Goal: Task Accomplishment & Management: Complete application form

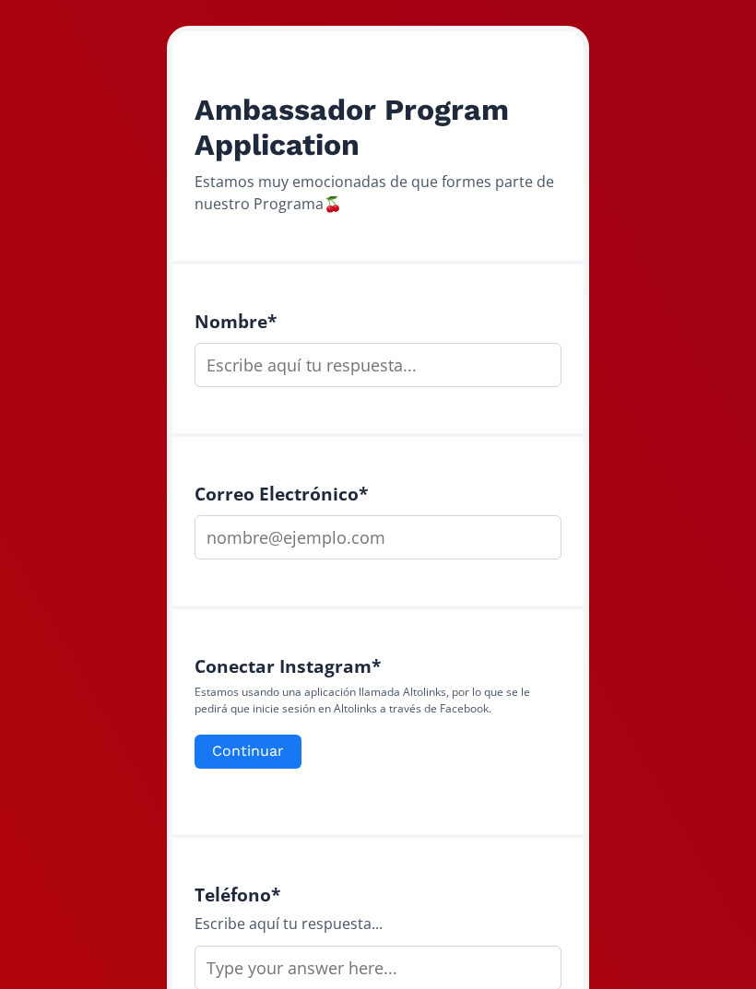
scroll to position [253, 0]
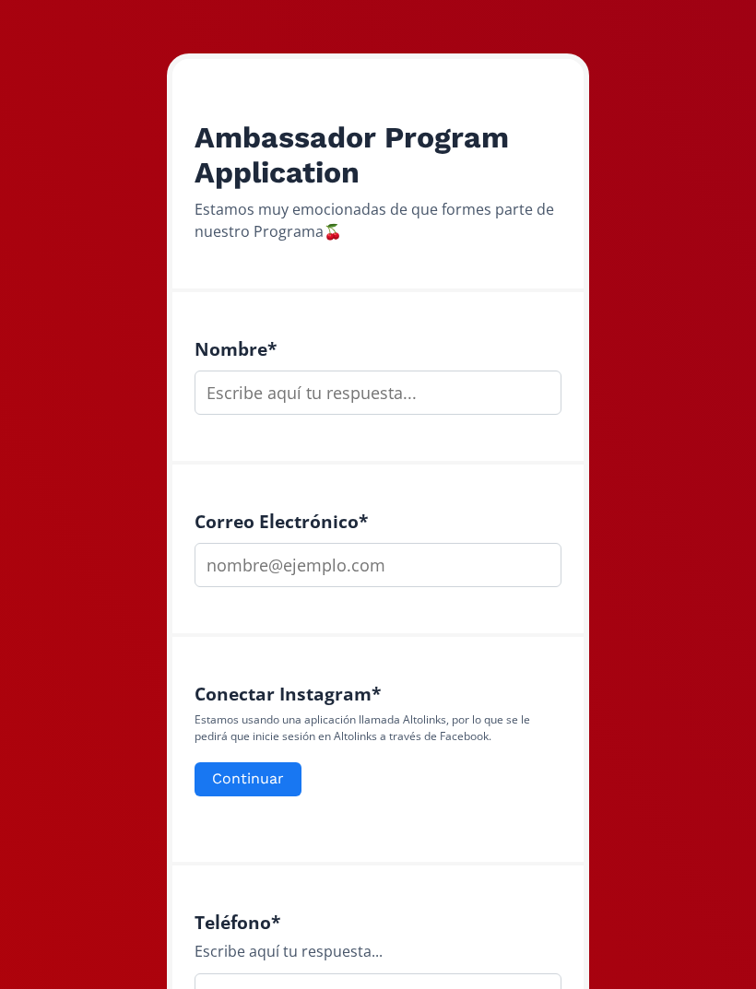
click at [398, 398] on input "text" at bounding box center [377, 393] width 367 height 44
type input "[PERSON_NAME]"
click at [505, 568] on input "email" at bounding box center [377, 565] width 367 height 44
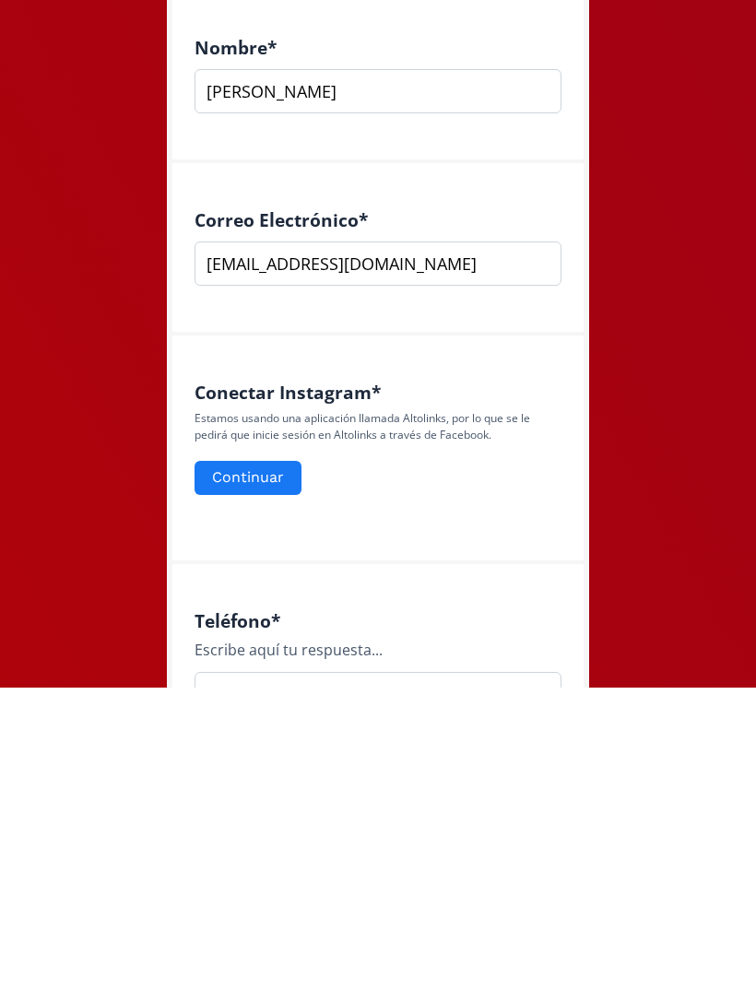
scroll to position [289, 0]
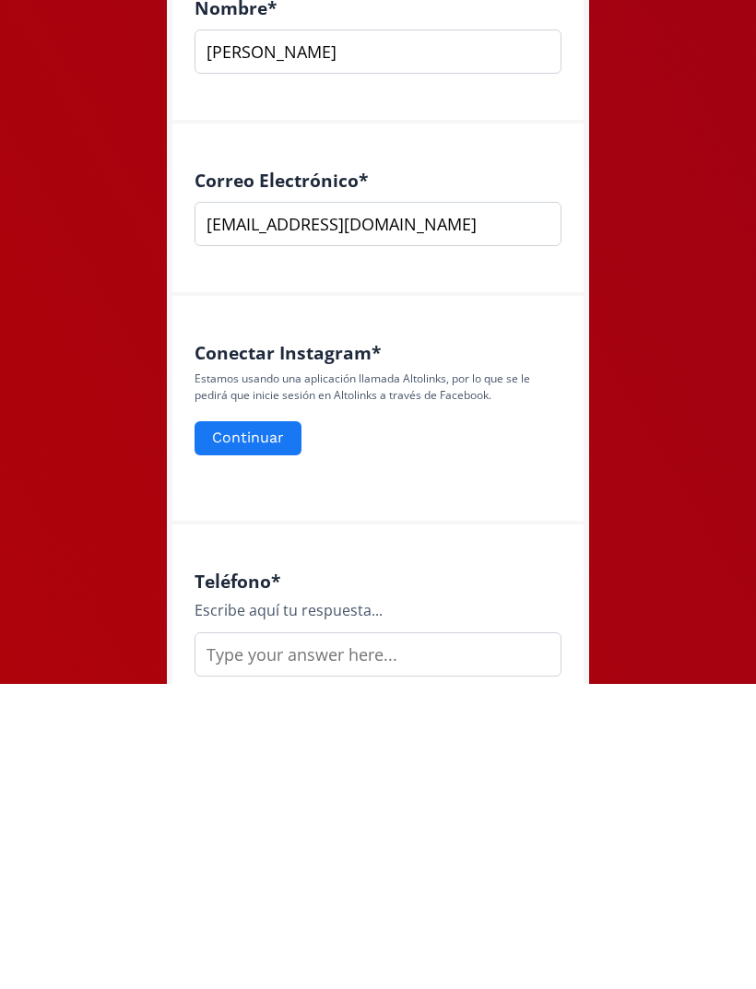
type input "[EMAIL_ADDRESS][DOMAIN_NAME]"
click at [231, 726] on button "Continuar" at bounding box center [247, 743] width 107 height 34
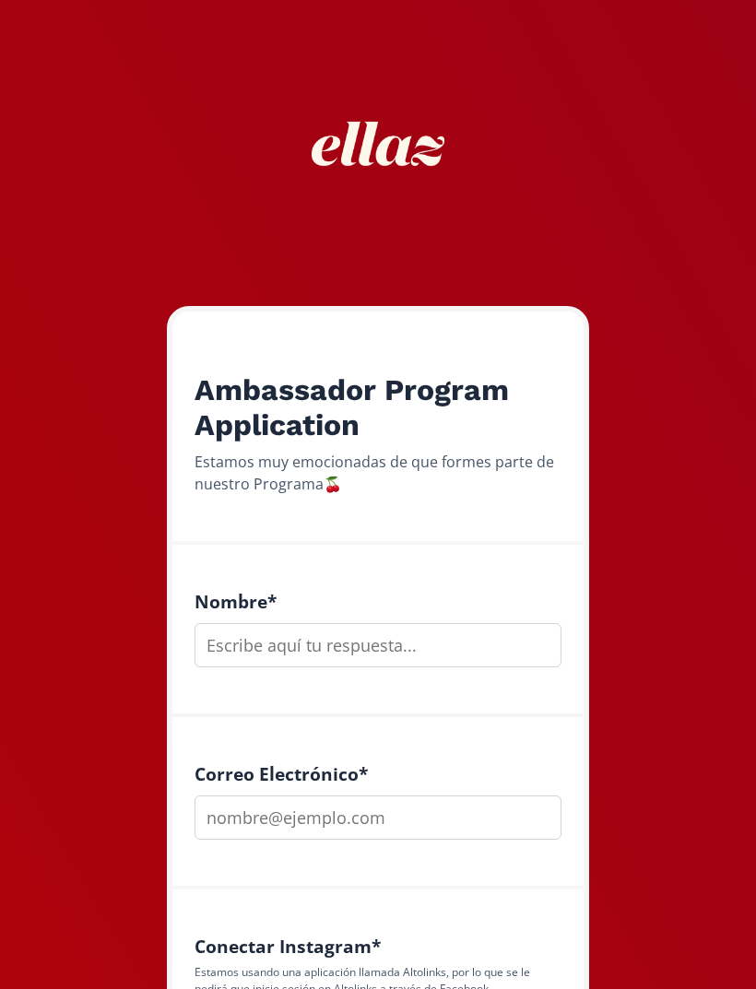
click at [384, 623] on input "text" at bounding box center [377, 645] width 367 height 44
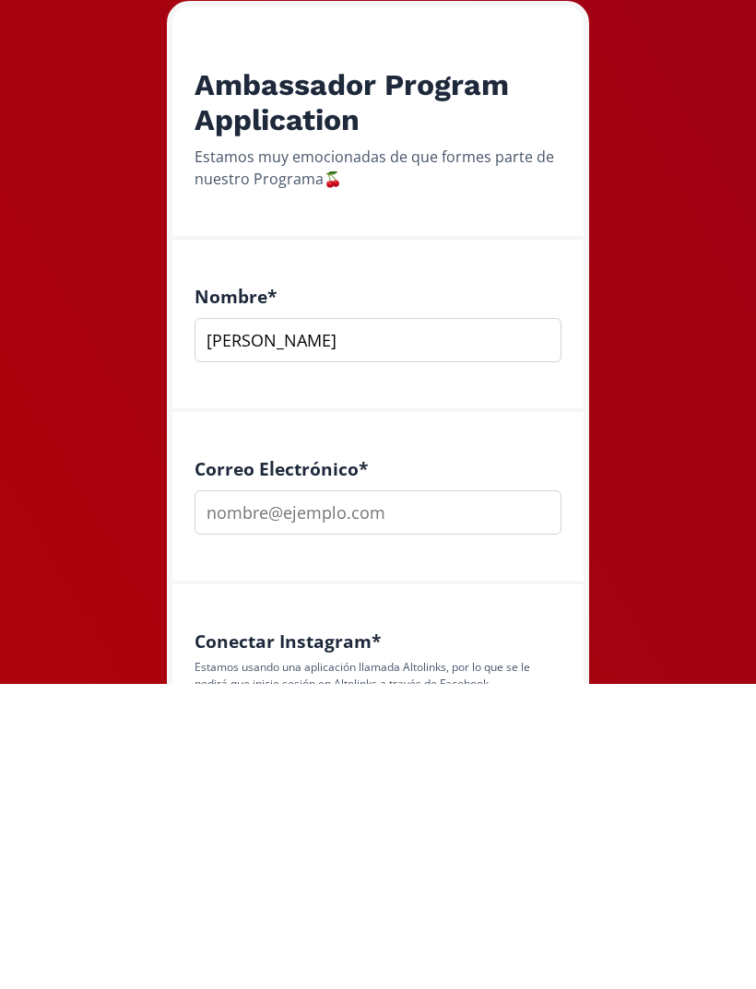
type input "[PERSON_NAME]"
click at [446, 795] on input "email" at bounding box center [377, 817] width 367 height 44
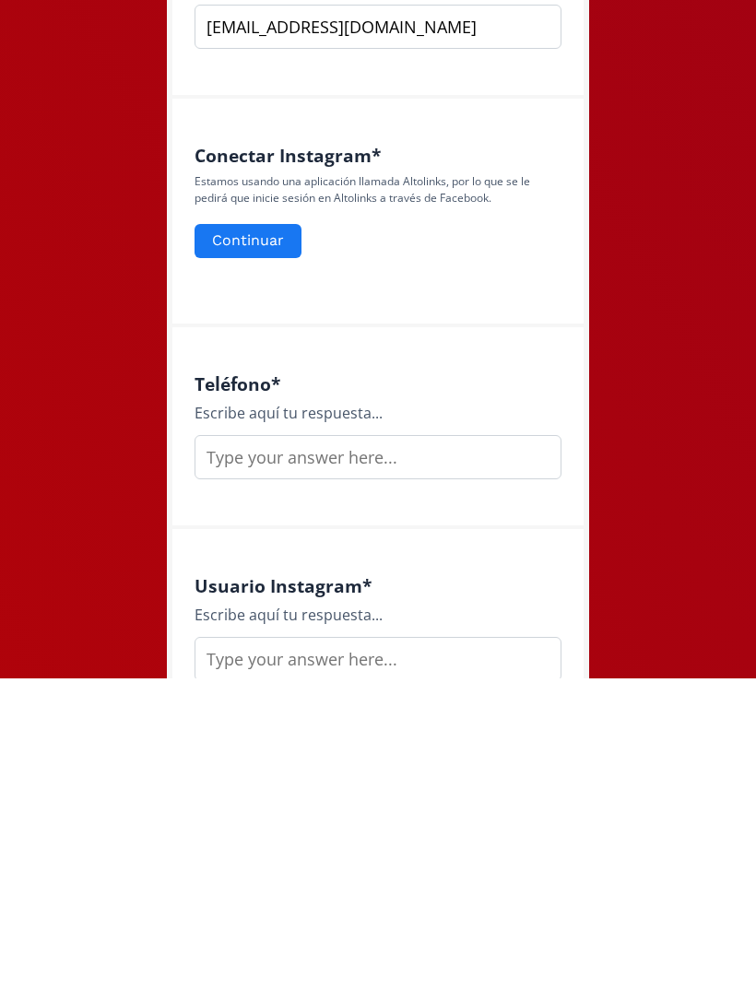
scroll to position [521, 0]
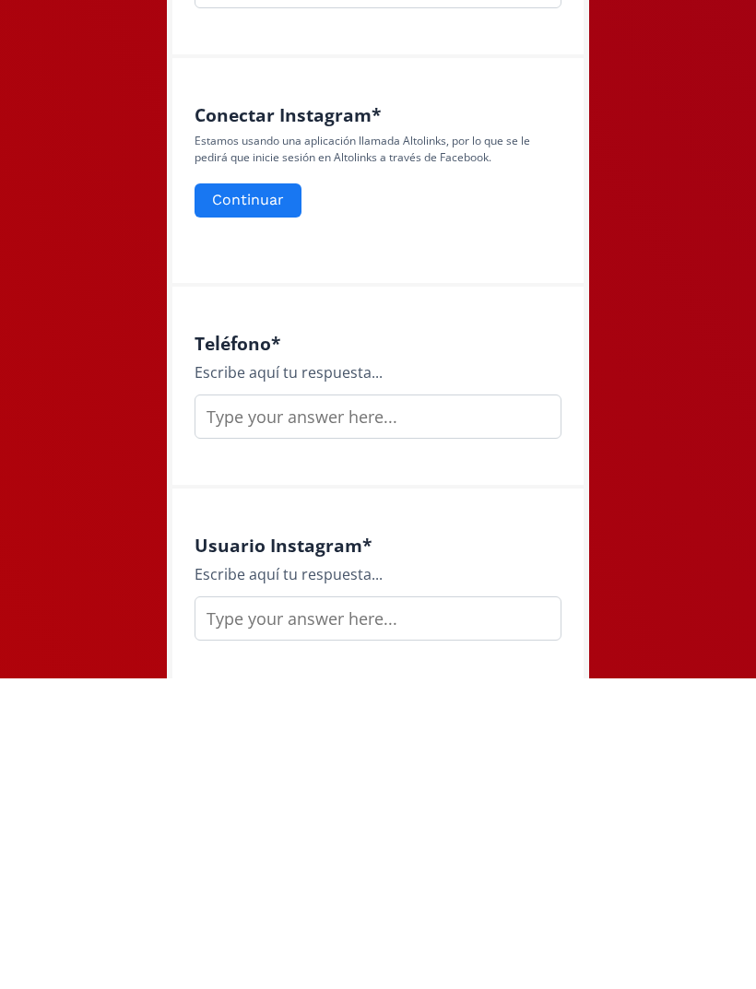
type input "[EMAIL_ADDRESS][DOMAIN_NAME]"
click at [230, 705] on input "text" at bounding box center [377, 727] width 367 height 44
type input "6644107665"
click at [495, 907] on input "text" at bounding box center [377, 929] width 367 height 44
type input "A"
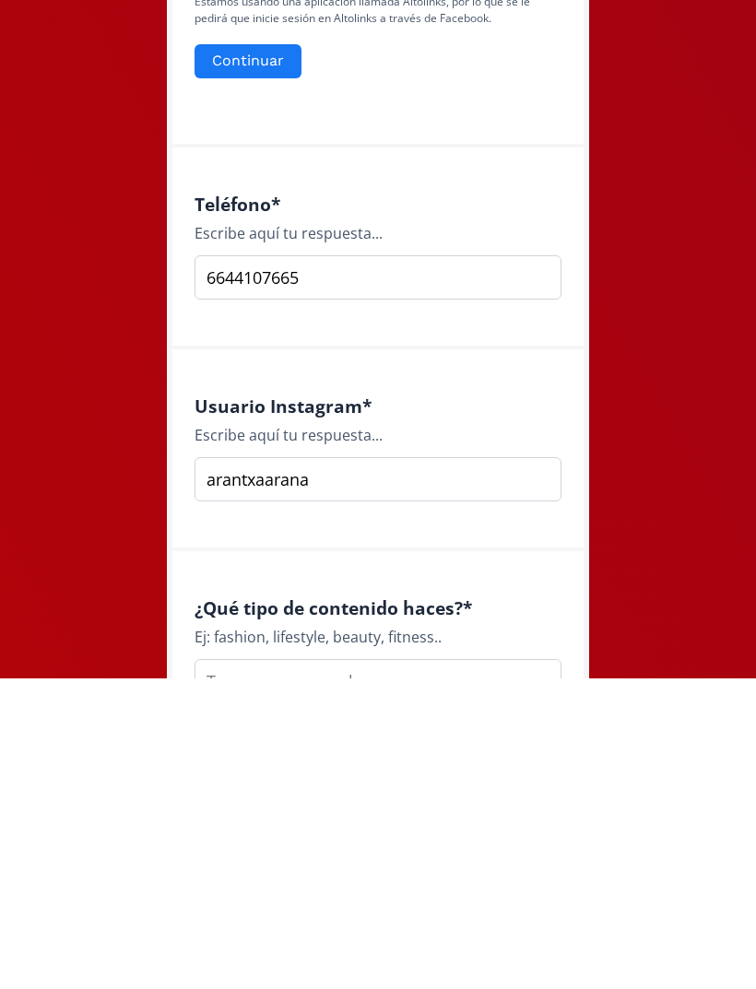
scroll to position [807, 0]
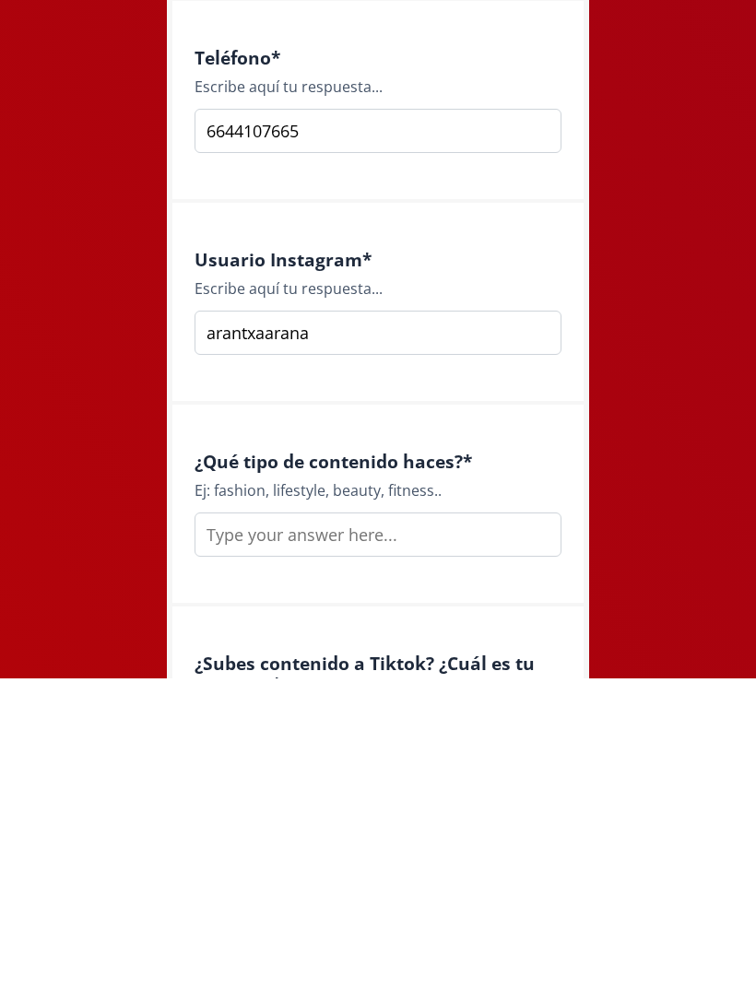
type input "arantxaarana"
click at [489, 823] on input "text" at bounding box center [377, 845] width 367 height 44
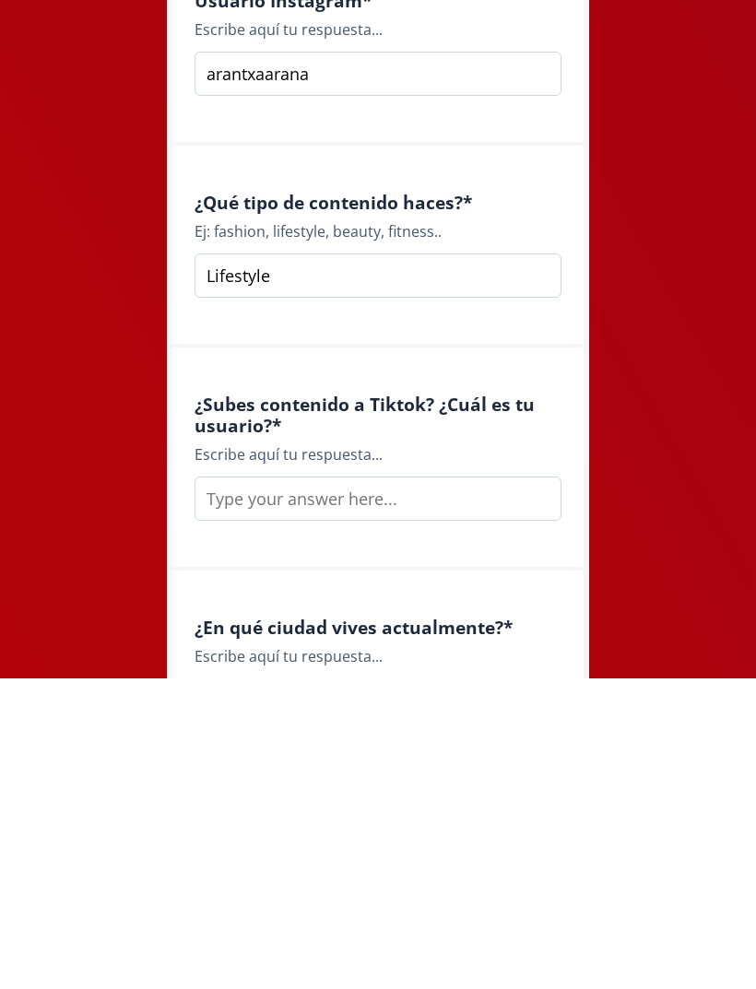
scroll to position [1129, 0]
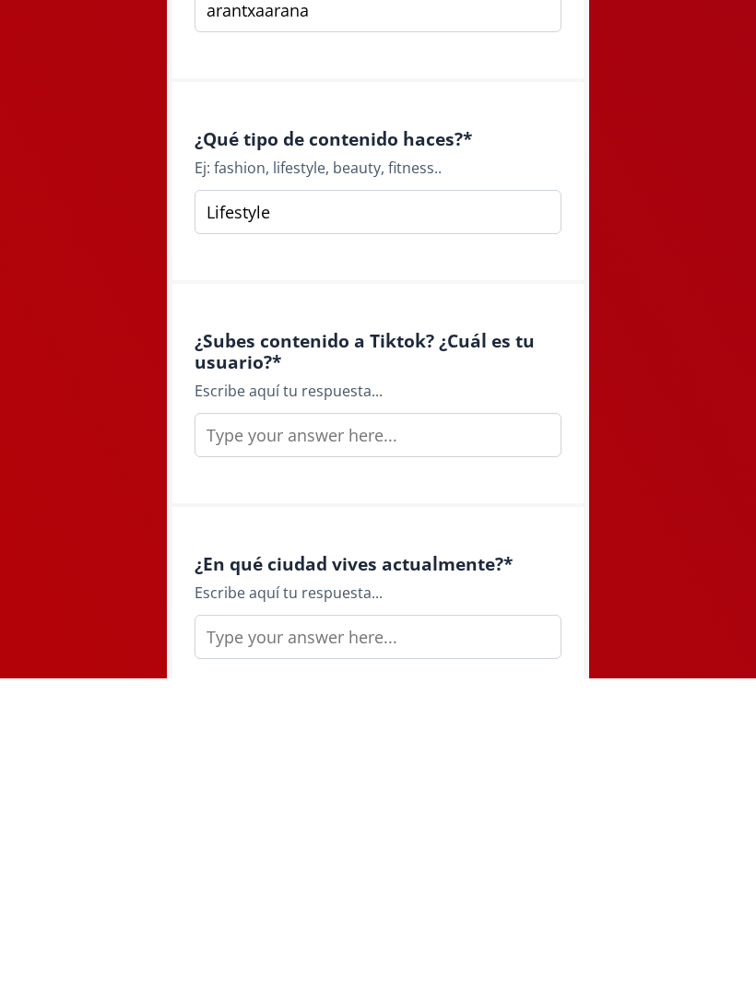
type input "Lifestyle"
click at [511, 724] on input "text" at bounding box center [377, 746] width 367 height 44
type input "arantxa97"
click at [498, 925] on input "text" at bounding box center [377, 947] width 367 height 44
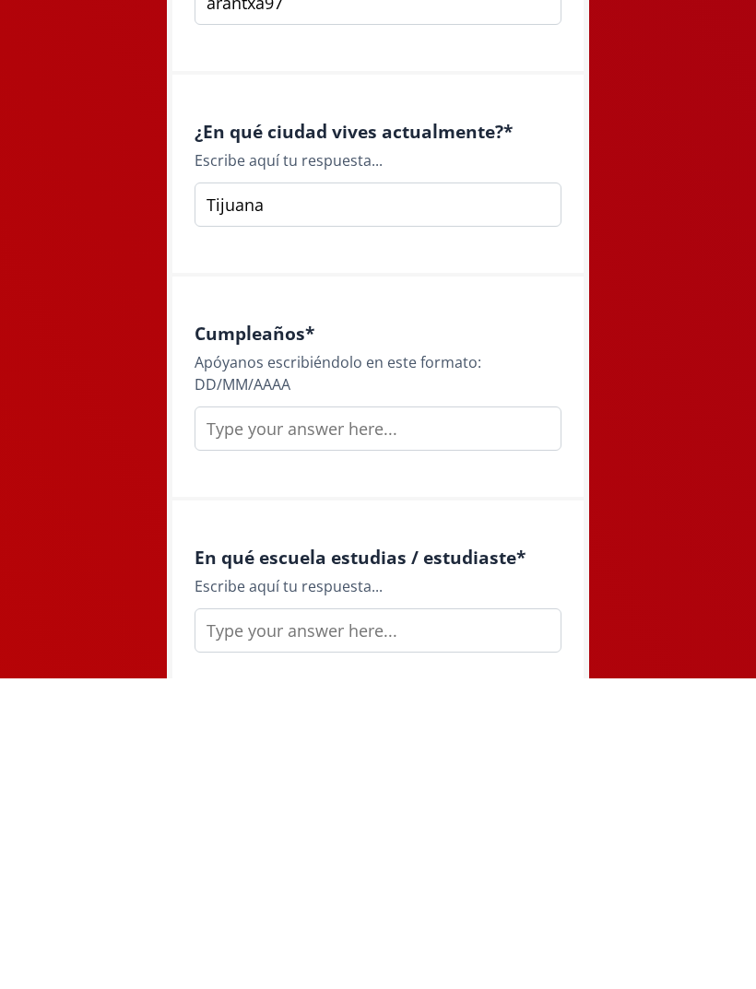
scroll to position [1657, 0]
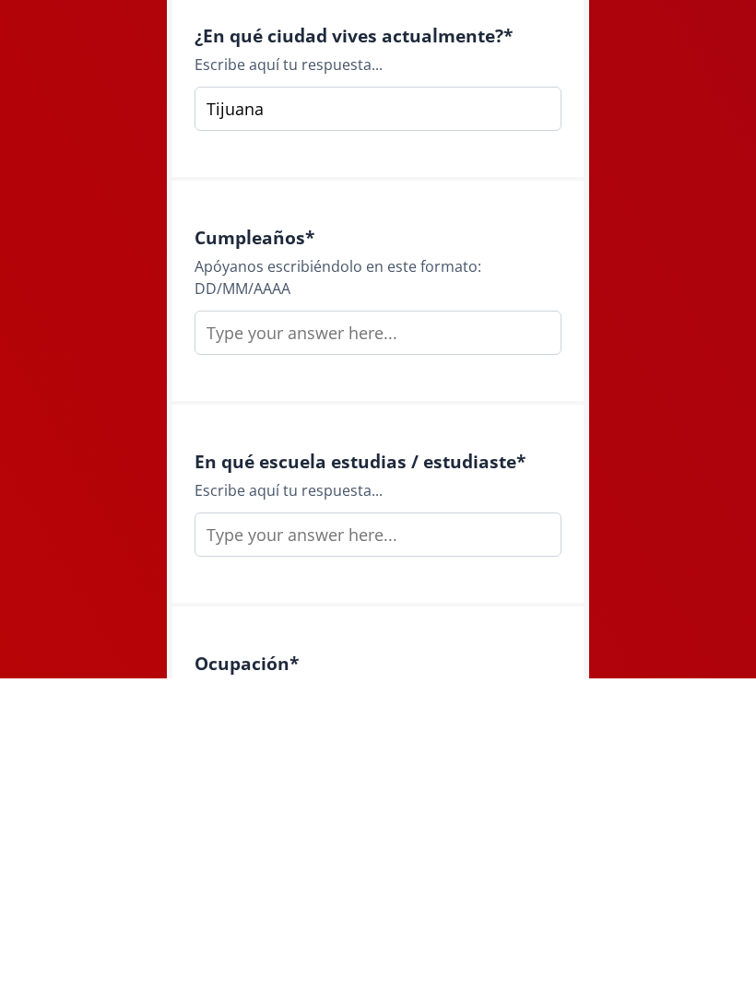
type input "Tijuana"
click at [470, 621] on input "text" at bounding box center [377, 643] width 367 height 44
type input "24111997"
click at [474, 823] on input "text" at bounding box center [377, 845] width 367 height 44
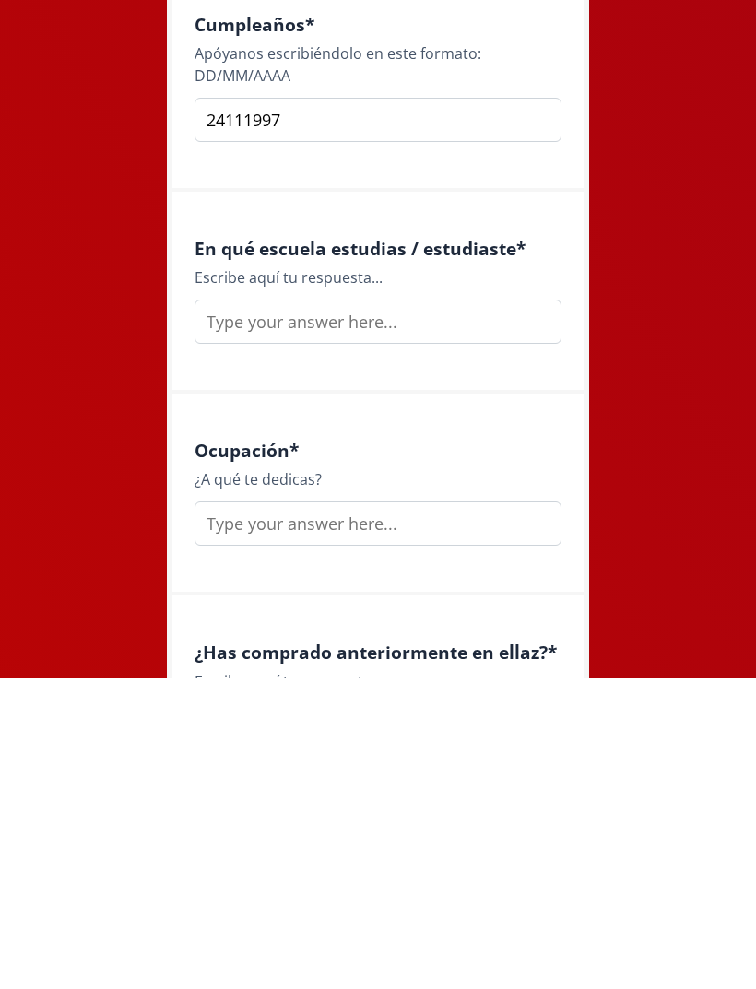
scroll to position [1874, 0]
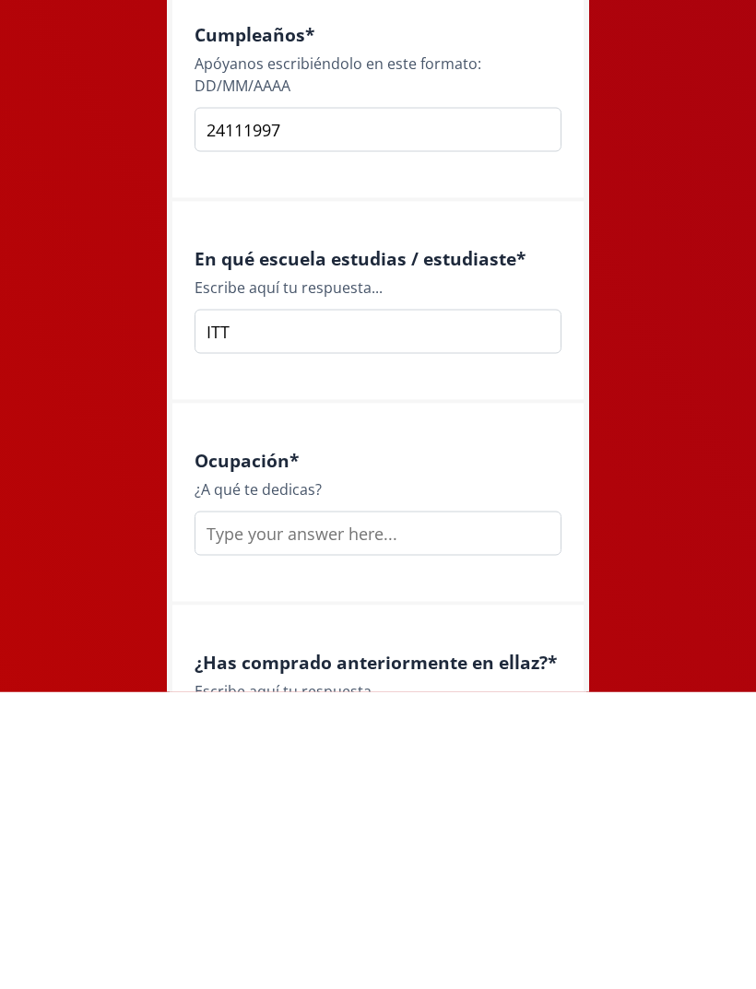
type input "ITT"
click at [453, 808] on input "text" at bounding box center [377, 830] width 367 height 44
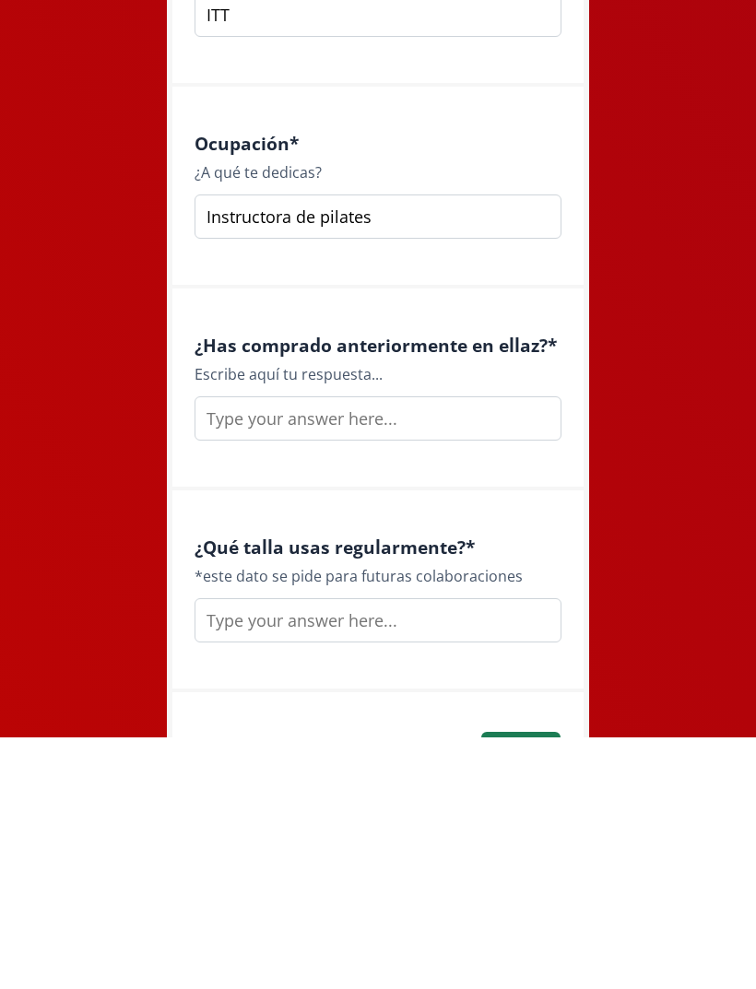
scroll to position [2253, 0]
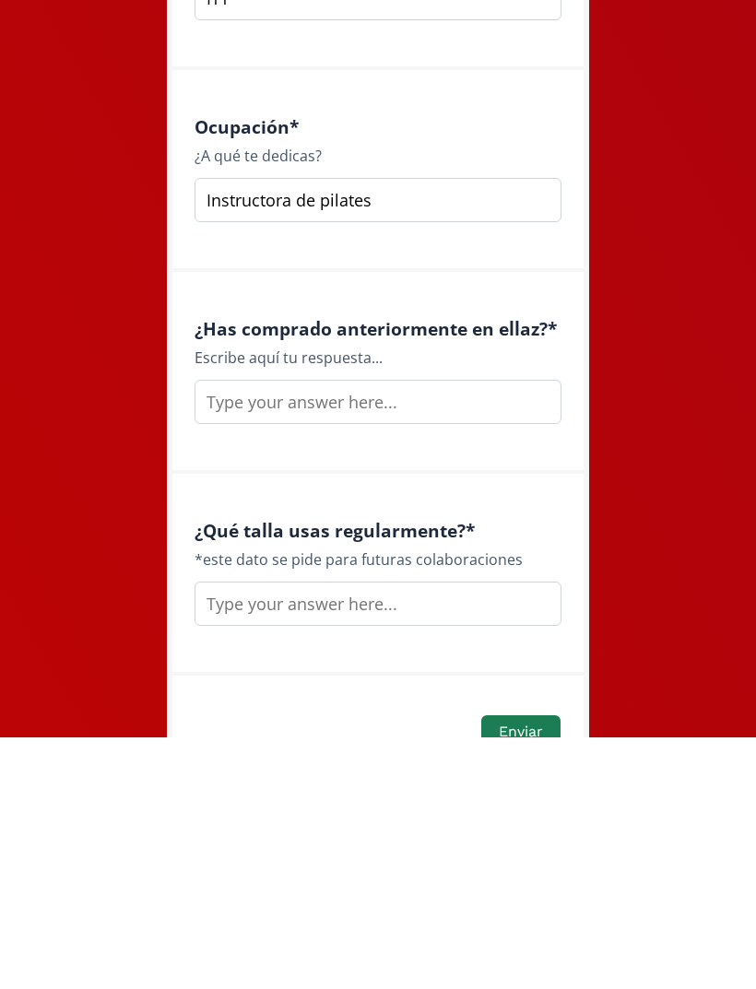
type input "Instructora de pilates"
click at [516, 631] on input "text" at bounding box center [377, 653] width 367 height 44
type input "Si"
click at [490, 833] on input "text" at bounding box center [377, 855] width 367 height 44
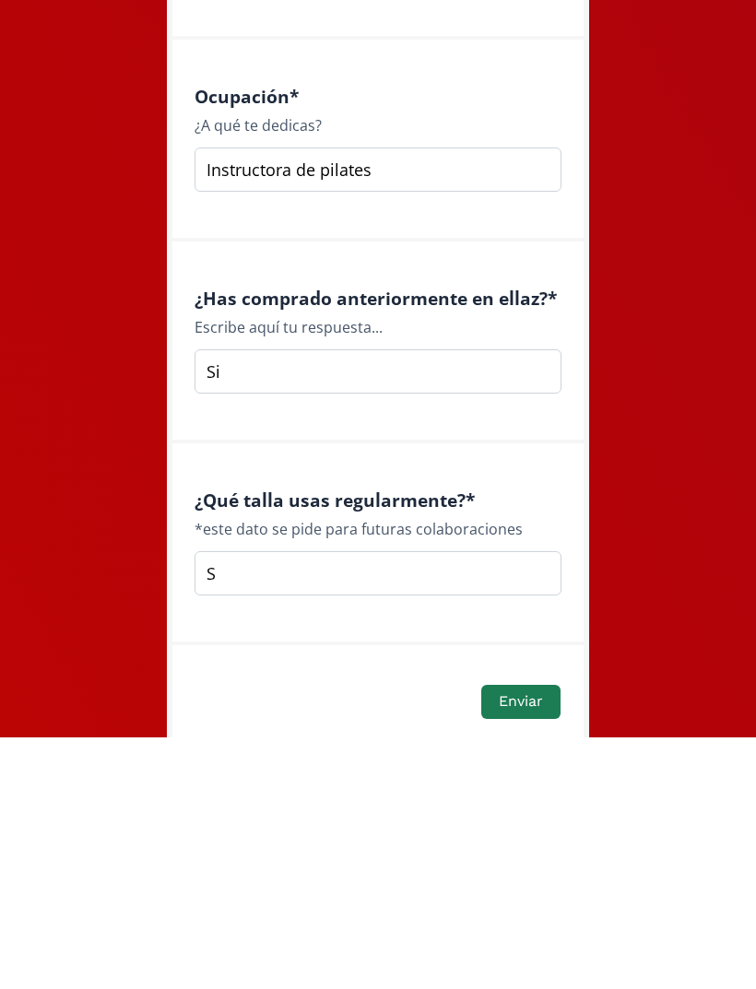
scroll to position [2373, 0]
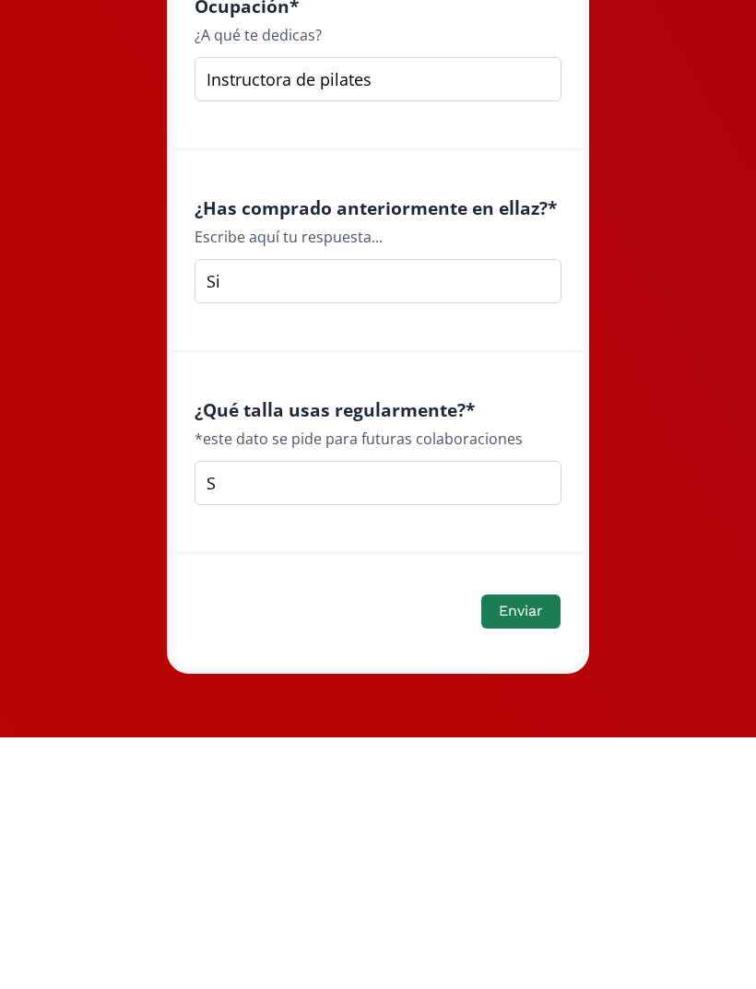
type input "S"
click at [535, 846] on button "Enviar" at bounding box center [520, 863] width 79 height 34
click at [515, 846] on button "Enviar" at bounding box center [520, 863] width 79 height 34
click at [536, 846] on button "Enviar" at bounding box center [520, 863] width 79 height 34
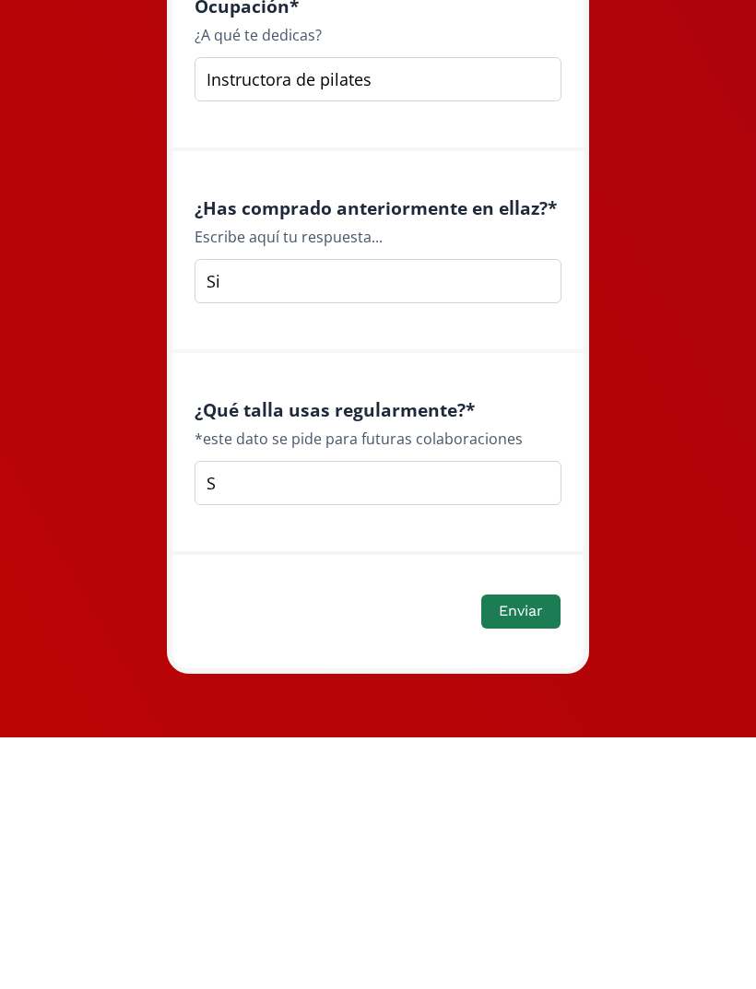
click at [548, 846] on button "Enviar" at bounding box center [520, 863] width 79 height 34
